Goal: Task Accomplishment & Management: Use online tool/utility

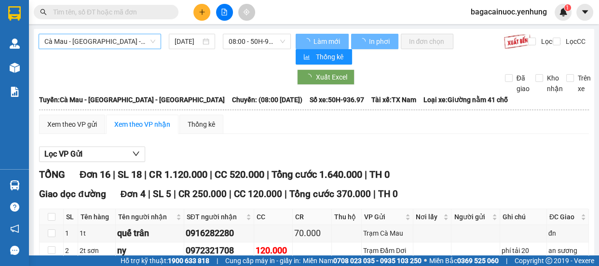
click at [148, 40] on span "Cà Mau - [GEOGRAPHIC_DATA] - [GEOGRAPHIC_DATA]" at bounding box center [99, 41] width 111 height 14
click at [119, 87] on div "Đồng Nai - [GEOGRAPHIC_DATA] - Cà Mau" at bounding box center [126, 91] width 165 height 11
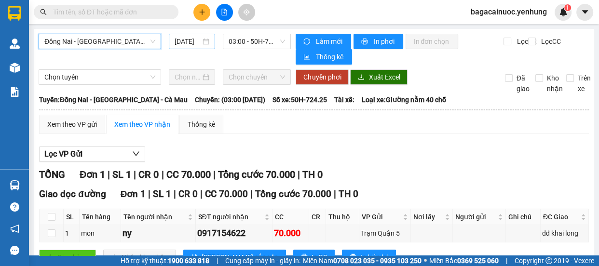
click at [177, 37] on input "[DATE]" at bounding box center [187, 41] width 26 height 11
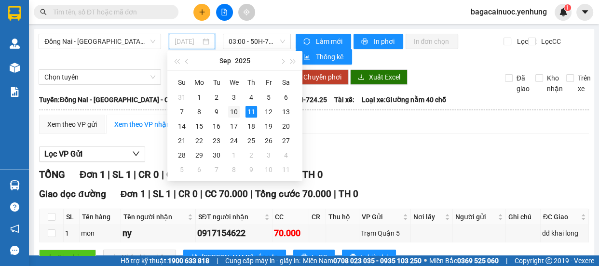
click at [236, 109] on div "10" at bounding box center [234, 112] width 12 height 12
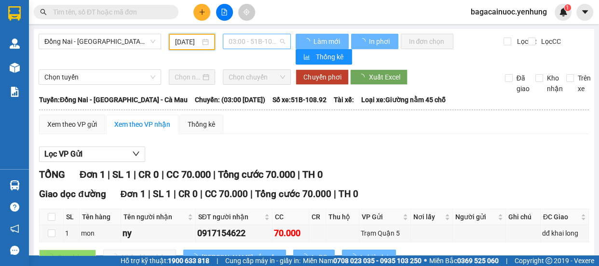
type input "[DATE]"
click at [265, 39] on span "03:00 - 51B-108.92" at bounding box center [256, 41] width 56 height 14
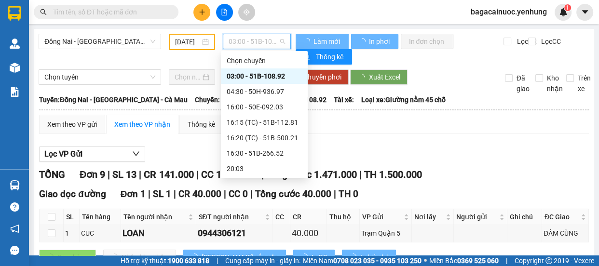
click at [265, 39] on span "03:00 - 51B-108.92" at bounding box center [256, 41] width 56 height 14
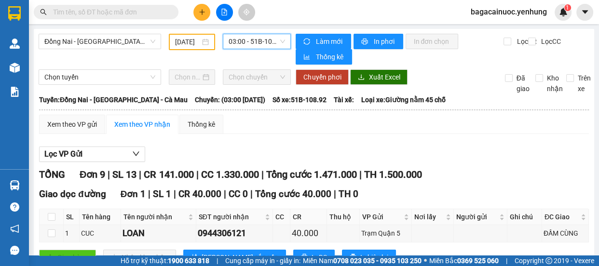
click at [265, 43] on span "03:00 - 51B-108.92" at bounding box center [256, 41] width 56 height 14
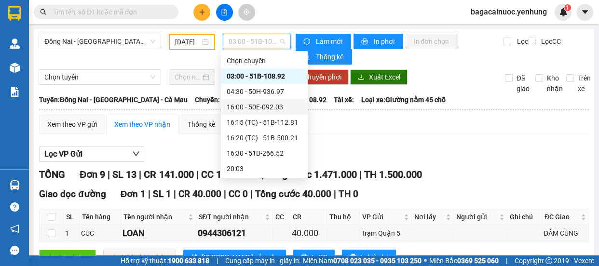
click at [276, 105] on div "16:00 - 50E-092.03" at bounding box center [264, 107] width 75 height 11
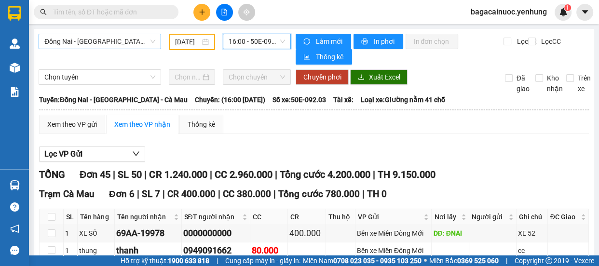
click at [136, 44] on span "Đồng Nai - [GEOGRAPHIC_DATA] - Cà Mau" at bounding box center [99, 41] width 111 height 14
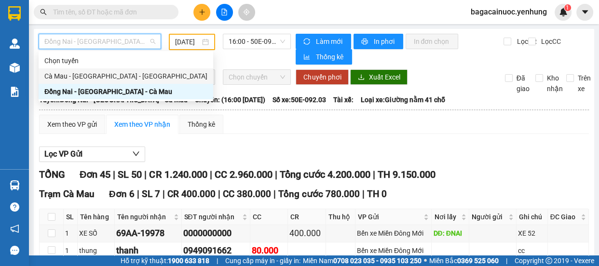
click at [110, 79] on div "Cà Mau - [GEOGRAPHIC_DATA] - [GEOGRAPHIC_DATA]" at bounding box center [125, 76] width 163 height 11
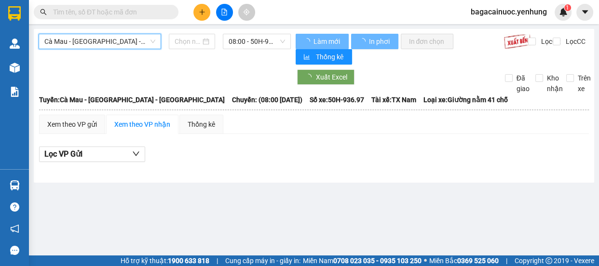
type input "[DATE]"
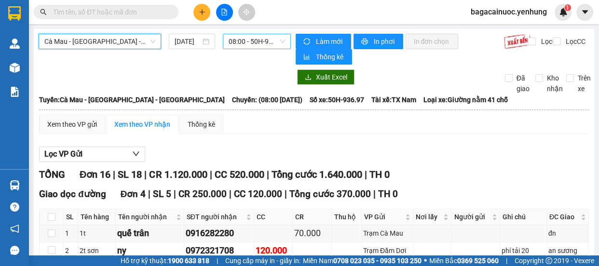
click at [280, 41] on span "08:00 - 50H-936.97" at bounding box center [256, 41] width 56 height 14
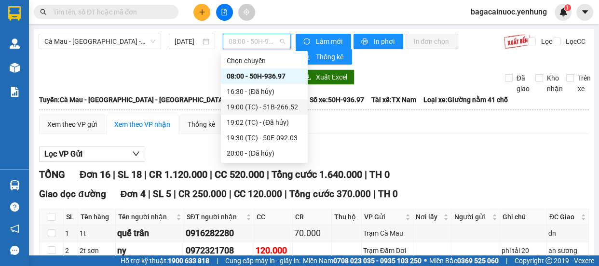
click at [275, 107] on div "19:00 (TC) - 51B-266.52" at bounding box center [264, 107] width 75 height 11
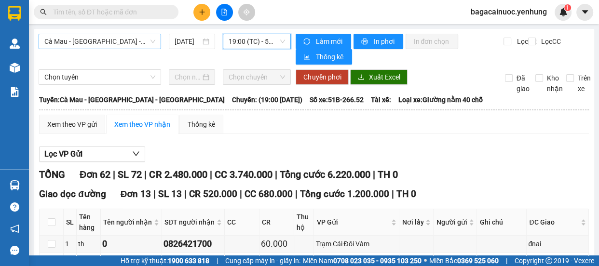
click at [122, 38] on span "Cà Mau - [GEOGRAPHIC_DATA] - [GEOGRAPHIC_DATA]" at bounding box center [99, 41] width 111 height 14
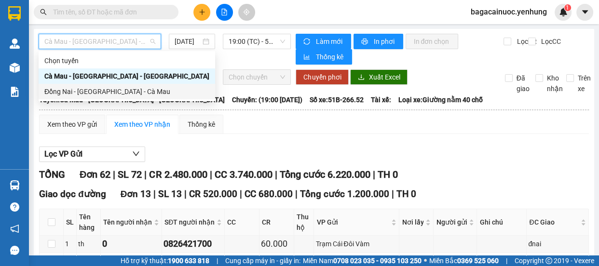
click at [92, 90] on div "Đồng Nai - [GEOGRAPHIC_DATA] - Cà Mau" at bounding box center [126, 91] width 165 height 11
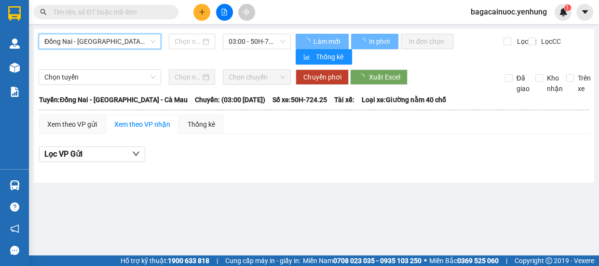
type input "[DATE]"
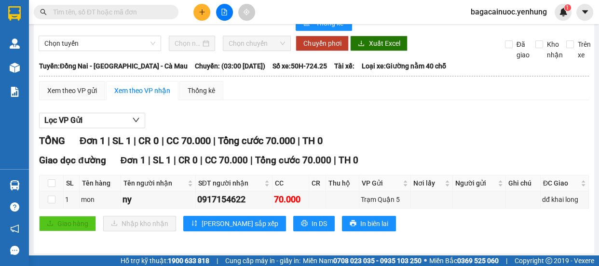
scroll to position [36, 0]
